Goal: Browse casually: Explore the website without a specific task or goal

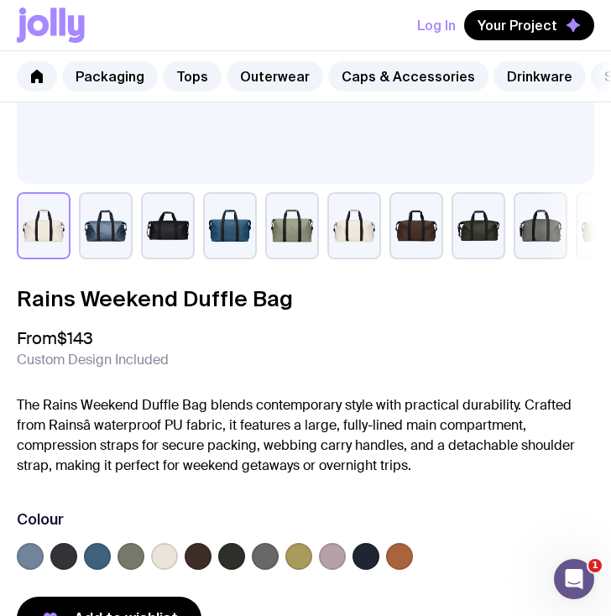
scroll to position [641, 0]
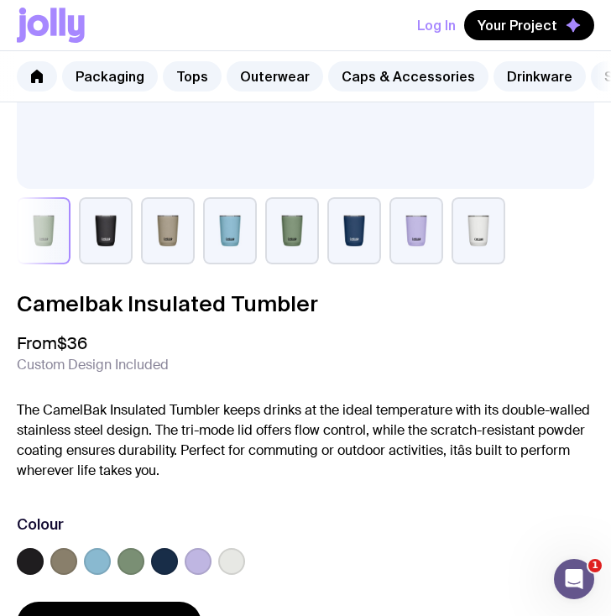
scroll to position [636, 0]
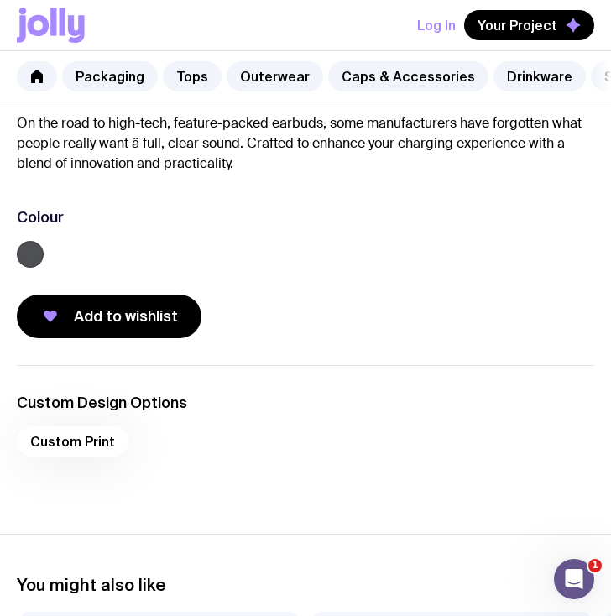
scroll to position [848, 0]
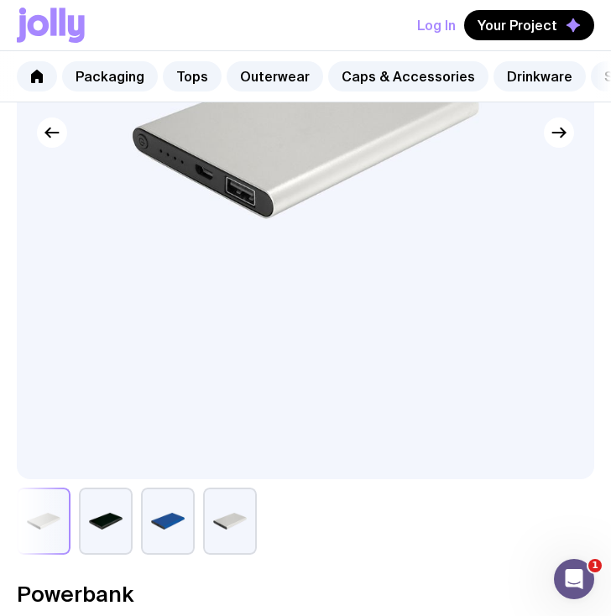
scroll to position [696, 0]
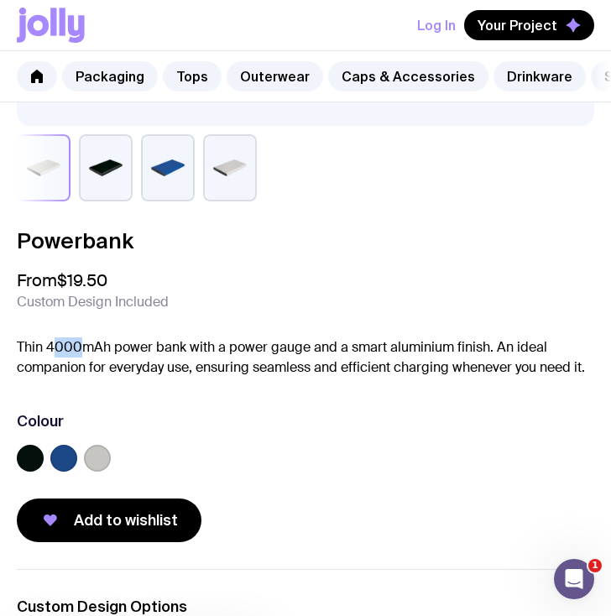
drag, startPoint x: 51, startPoint y: 357, endPoint x: 80, endPoint y: 360, distance: 28.7
click at [80, 360] on p "Thin 4000mAh power bank with a power gauge and a smart aluminium finish. An ide…" at bounding box center [305, 357] width 577 height 40
drag, startPoint x: 114, startPoint y: 362, endPoint x: 44, endPoint y: 356, distance: 69.9
click at [44, 356] on p "Thin 4000mAh power bank with a power gauge and a smart aluminium finish. An ide…" at bounding box center [305, 357] width 577 height 40
copy p "4000mAh"
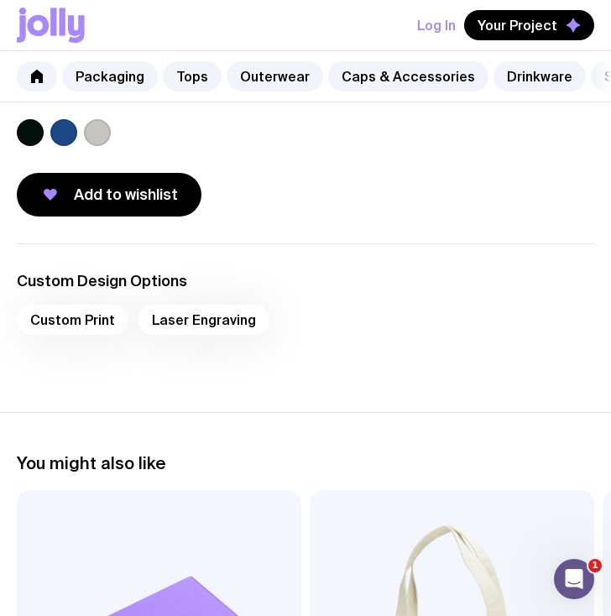
scroll to position [565, 0]
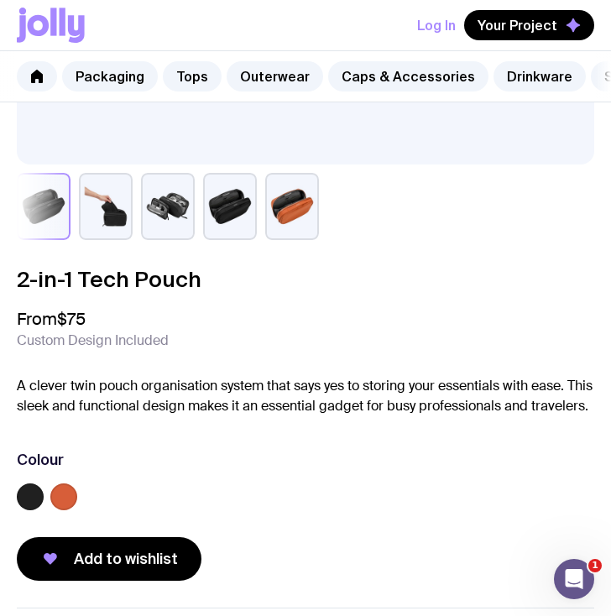
scroll to position [677, 0]
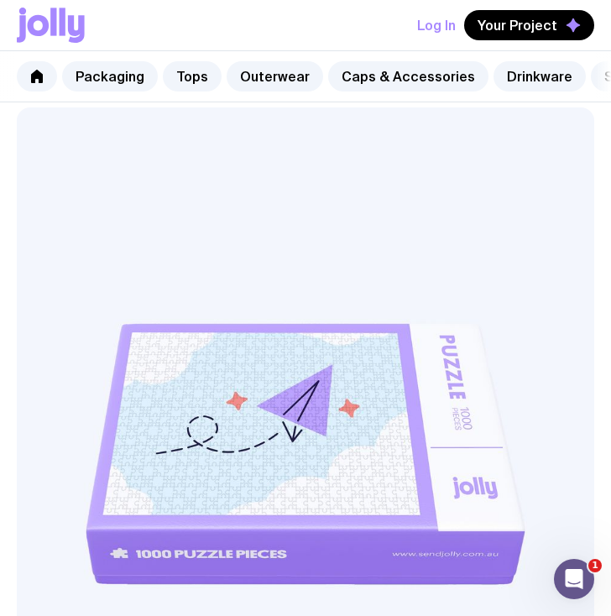
scroll to position [550, 0]
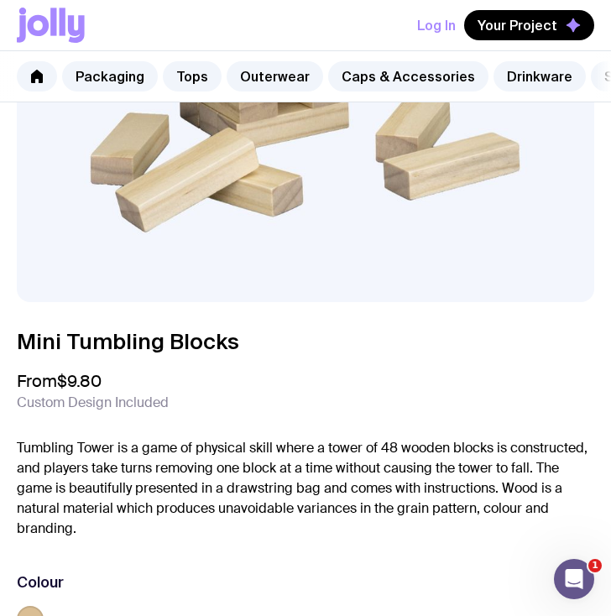
scroll to position [699, 0]
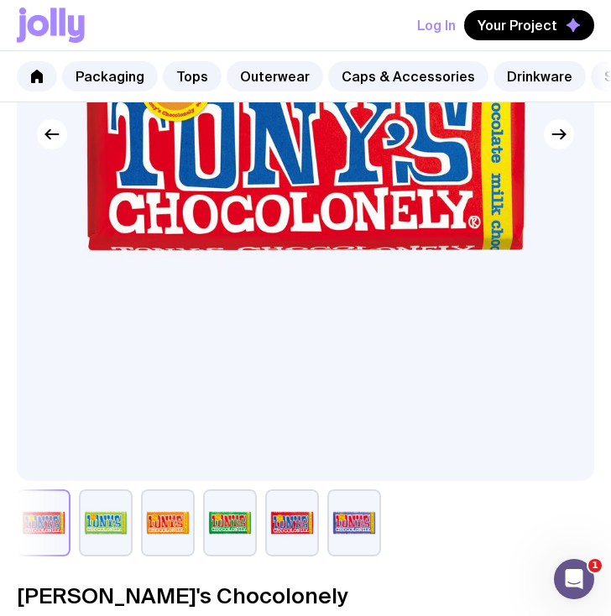
scroll to position [603, 0]
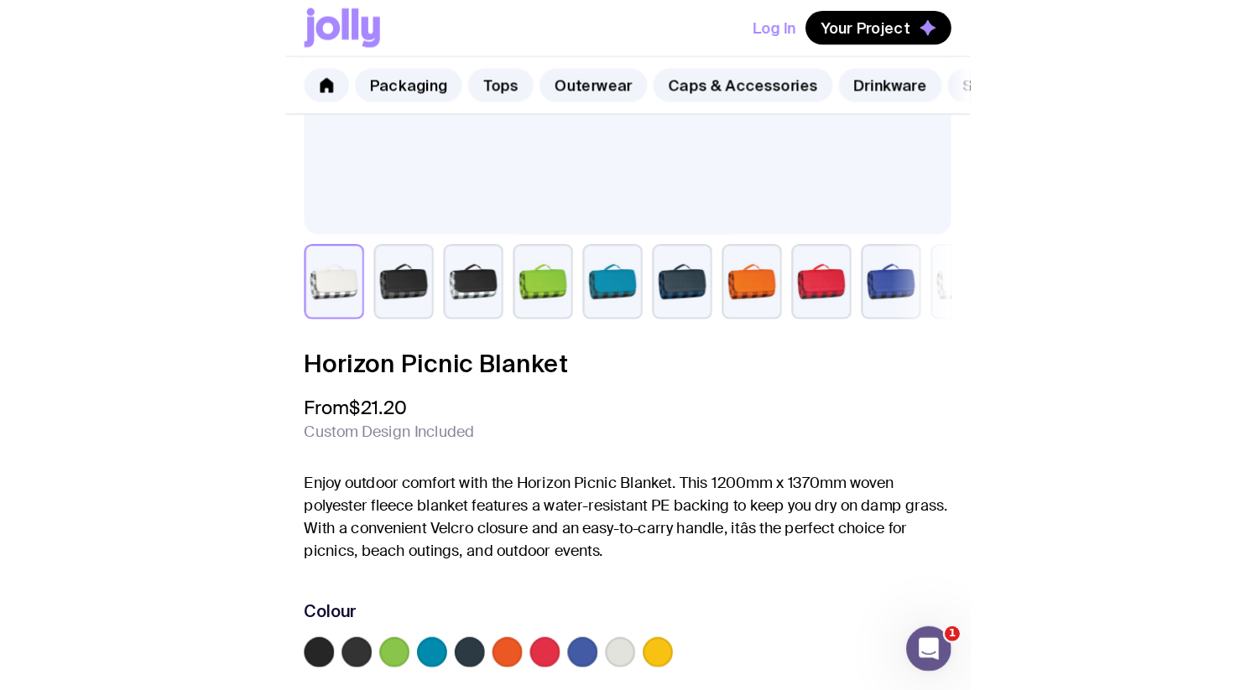
scroll to position [624, 0]
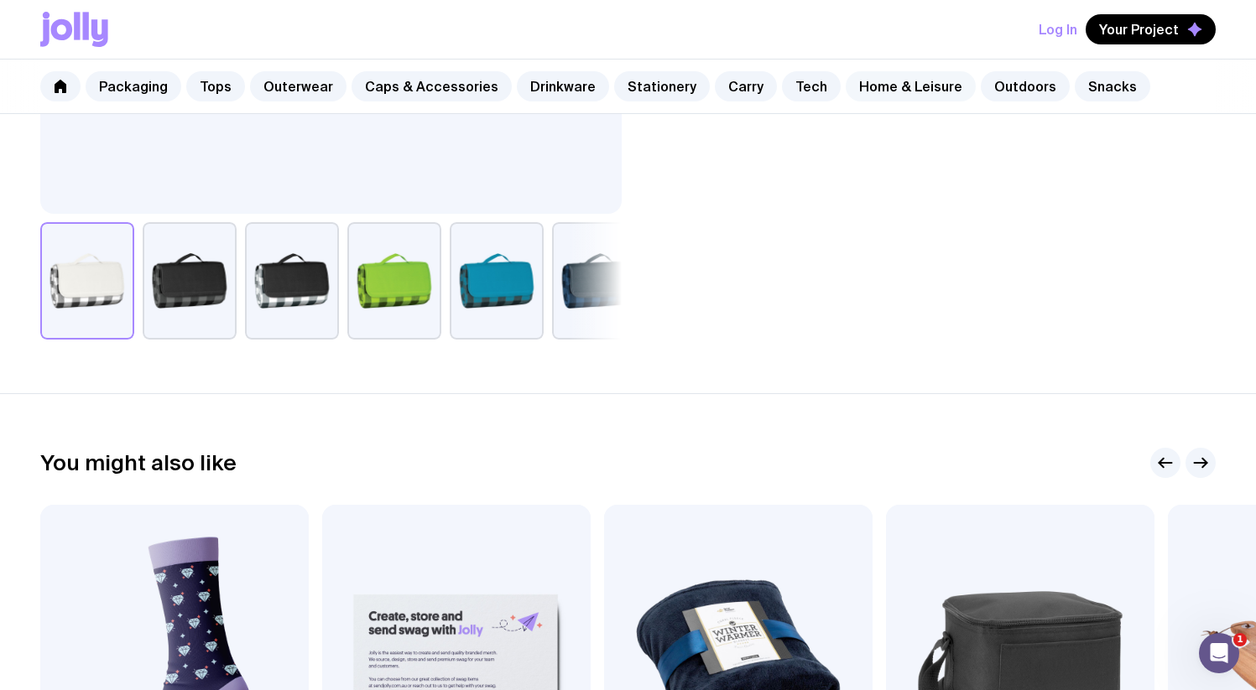
click at [610, 90] on link "Home & Leisure" at bounding box center [911, 86] width 130 height 30
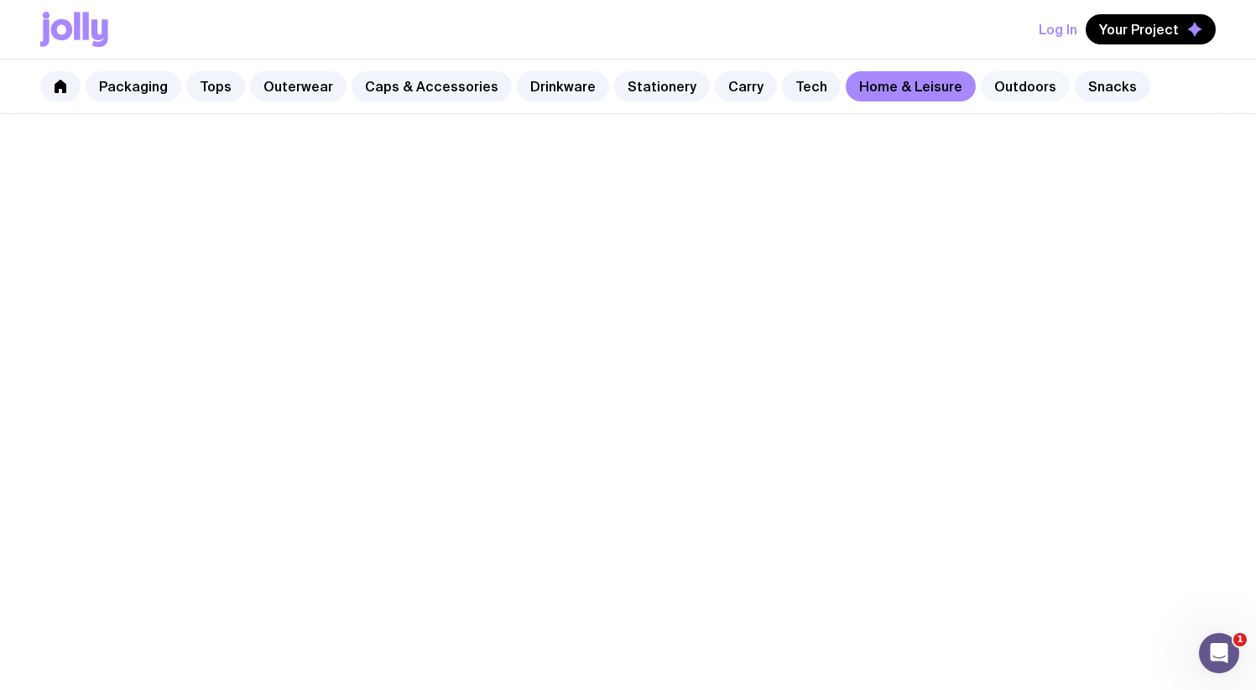
click at [610, 86] on link "Outdoors" at bounding box center [1025, 86] width 89 height 30
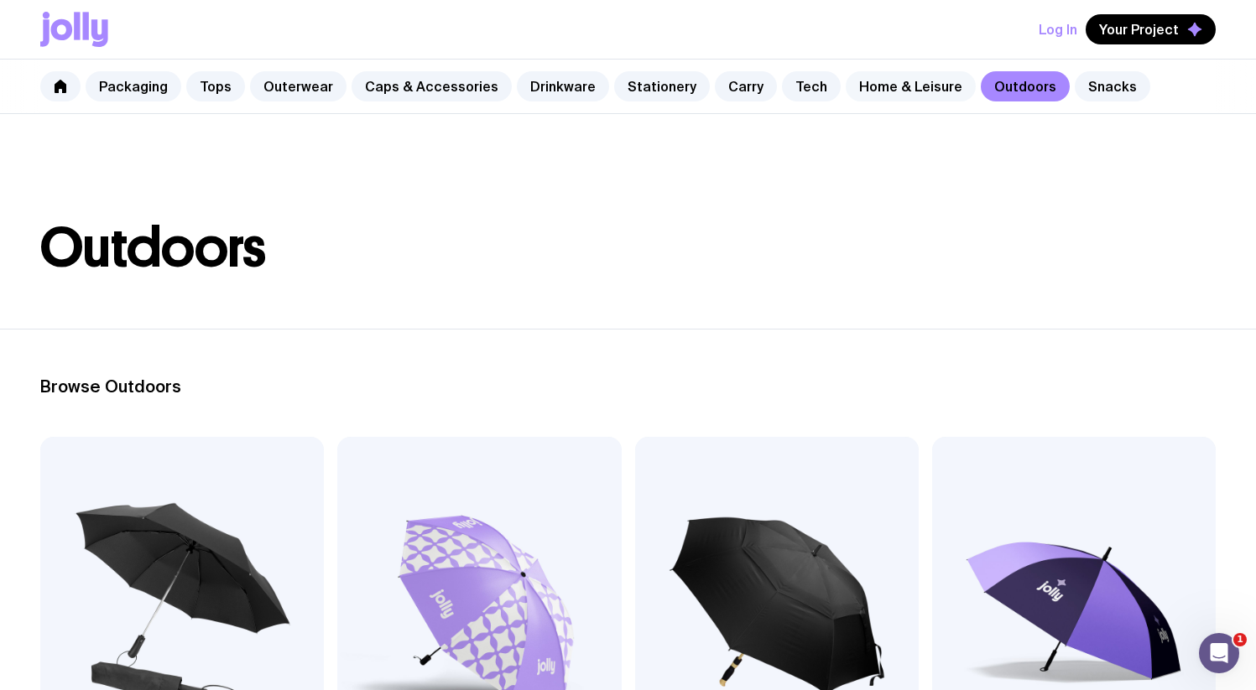
click at [610, 90] on link "Home & Leisure" at bounding box center [911, 86] width 130 height 30
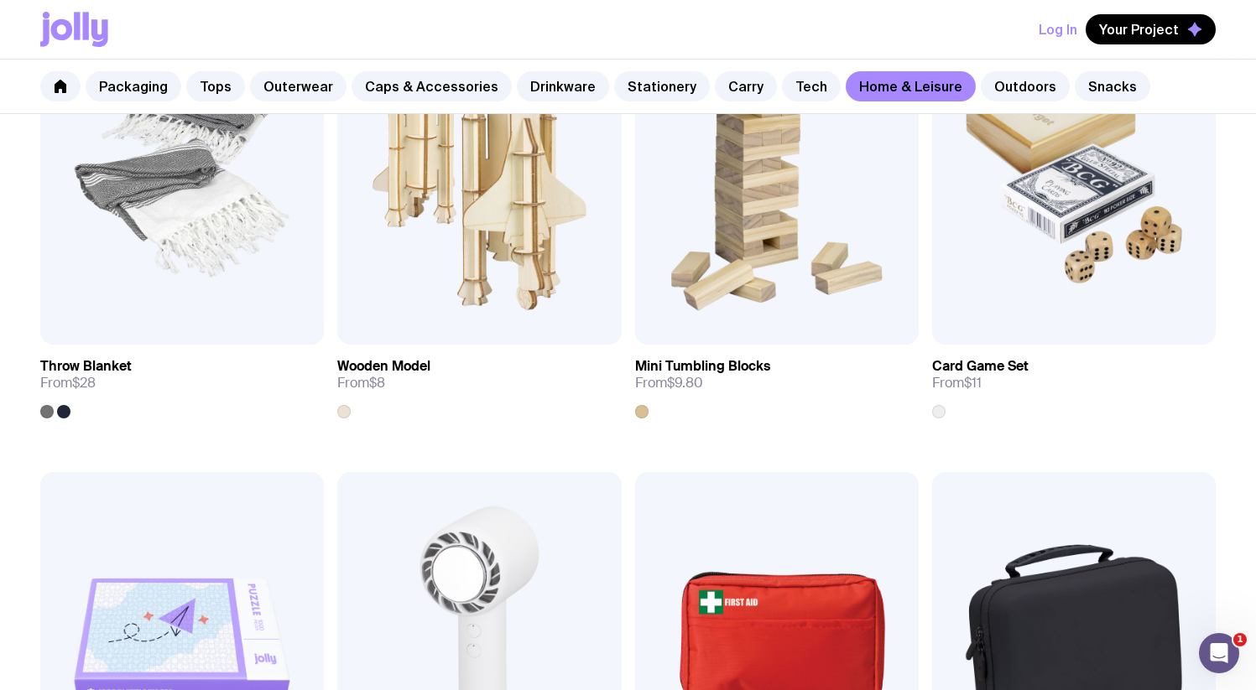
scroll to position [3722, 0]
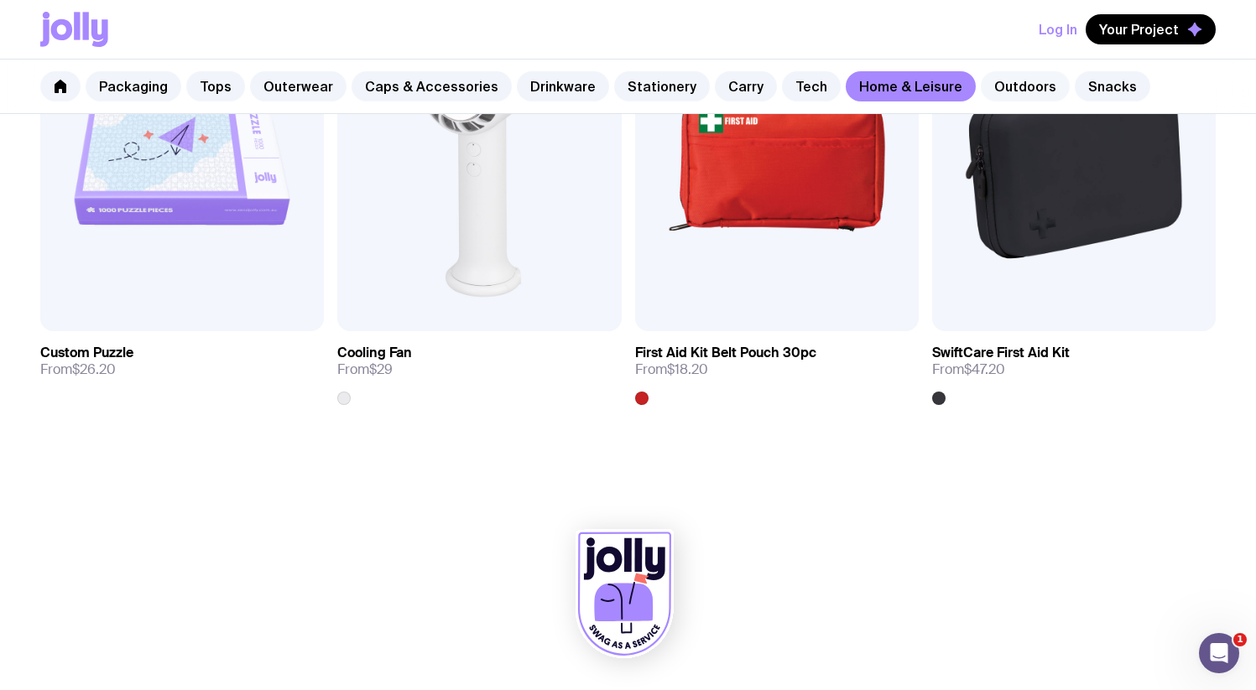
click at [610, 88] on link "Outdoors" at bounding box center [1025, 86] width 89 height 30
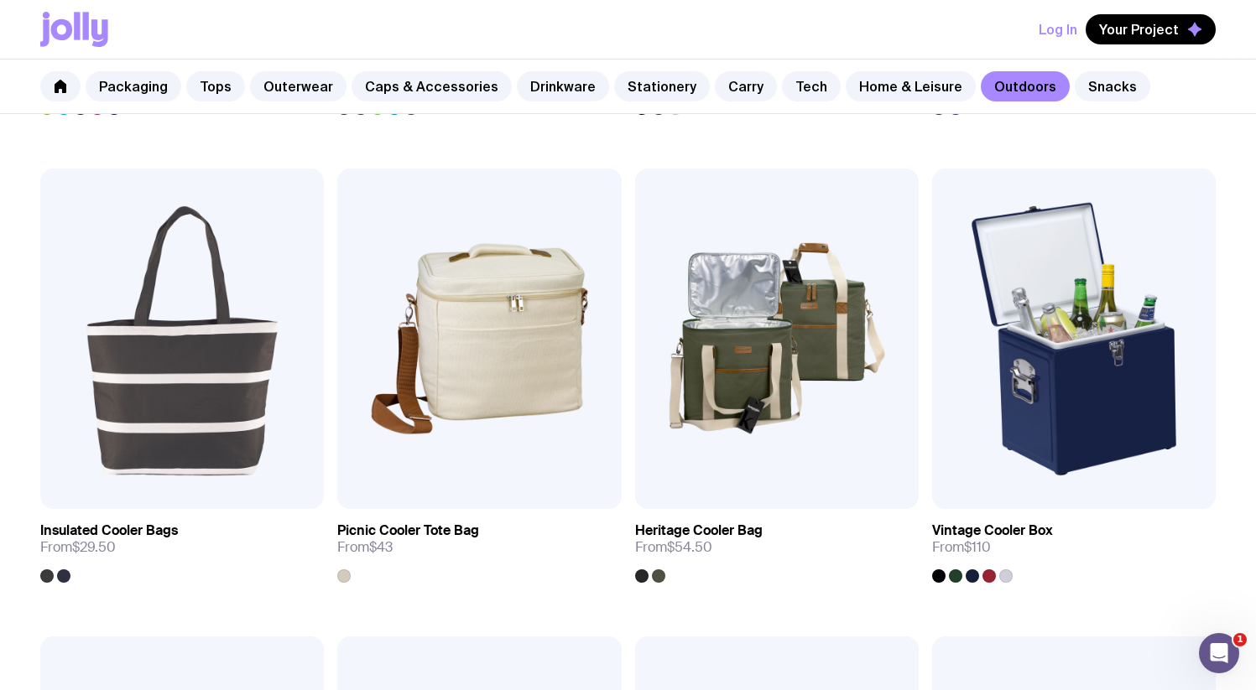
scroll to position [1688, 0]
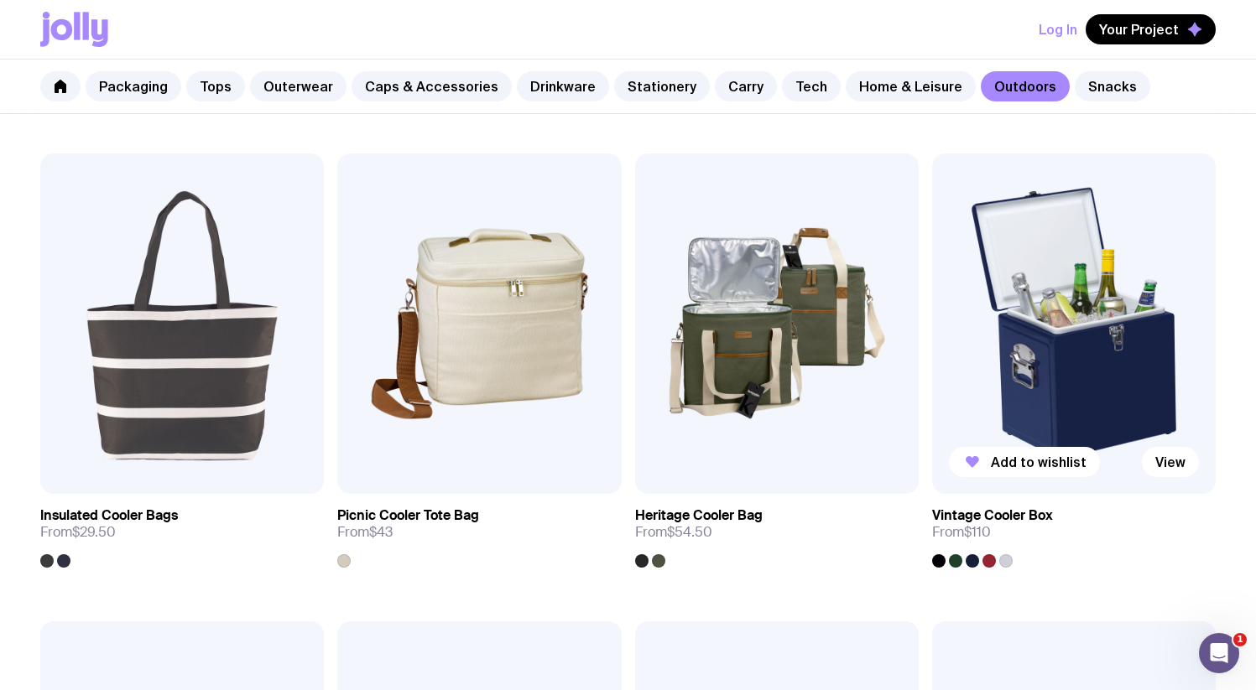
click at [610, 289] on img at bounding box center [1074, 324] width 284 height 341
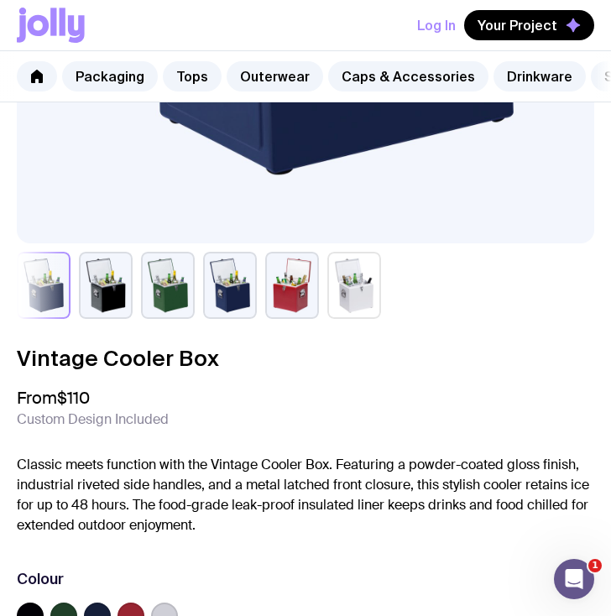
scroll to position [579, 0]
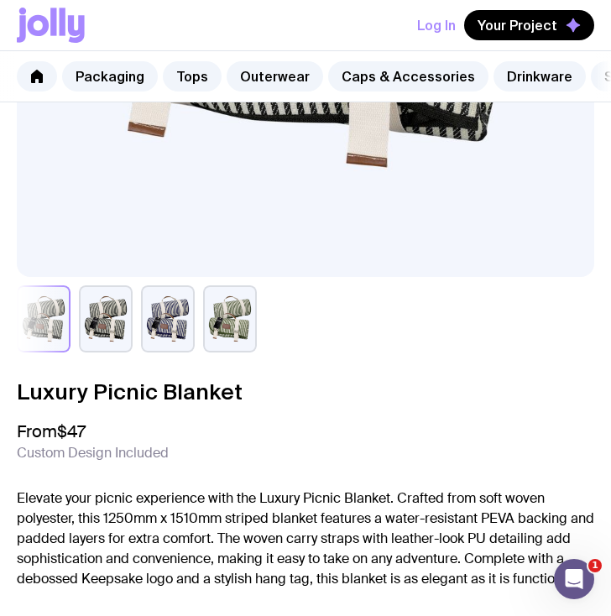
scroll to position [628, 0]
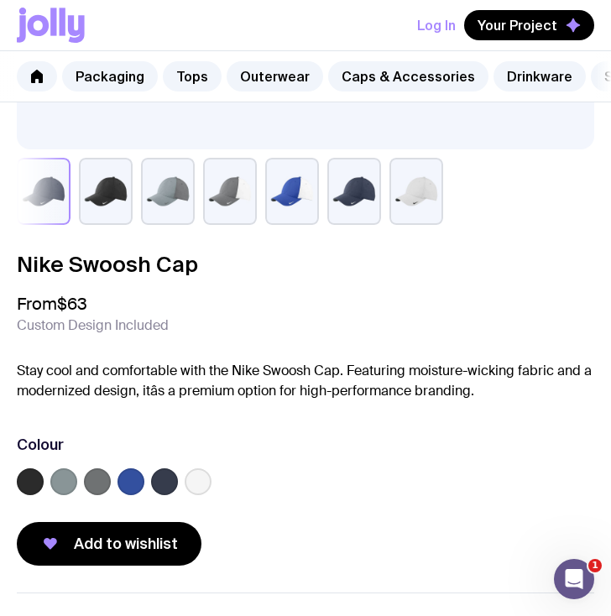
scroll to position [696, 0]
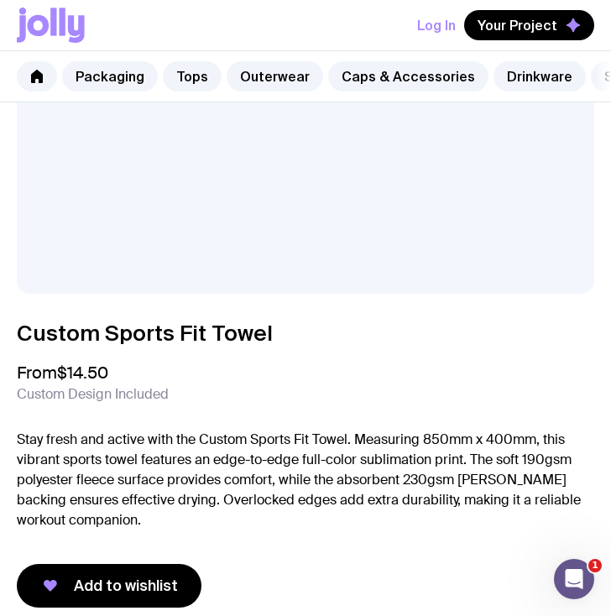
scroll to position [532, 0]
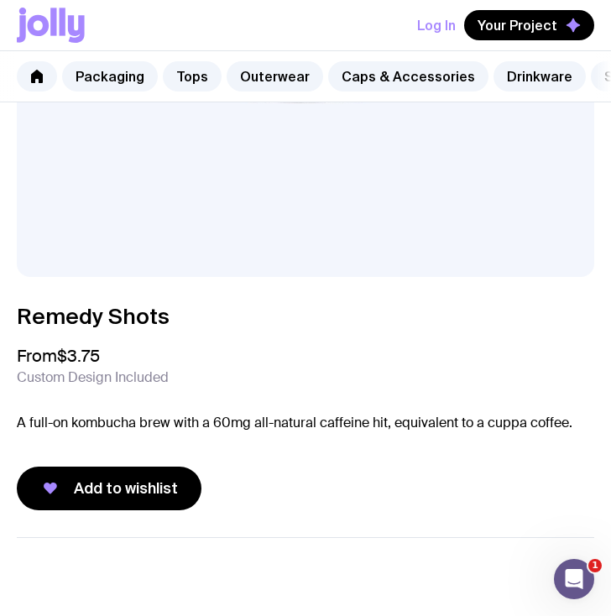
scroll to position [570, 0]
